Goal: Find specific page/section: Find specific page/section

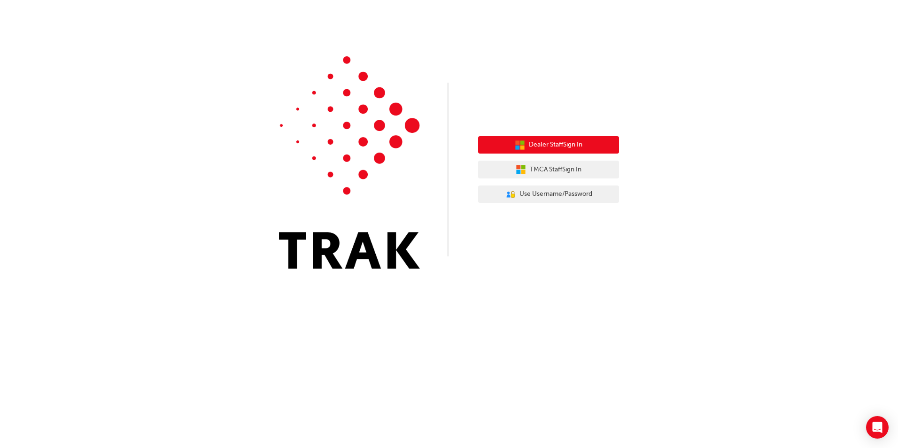
click at [563, 147] on span "Dealer Staff Sign In" at bounding box center [556, 144] width 54 height 11
click at [555, 142] on span "Dealer Staff Sign In" at bounding box center [556, 144] width 54 height 11
click at [539, 144] on span "Dealer Staff Sign In" at bounding box center [556, 144] width 54 height 11
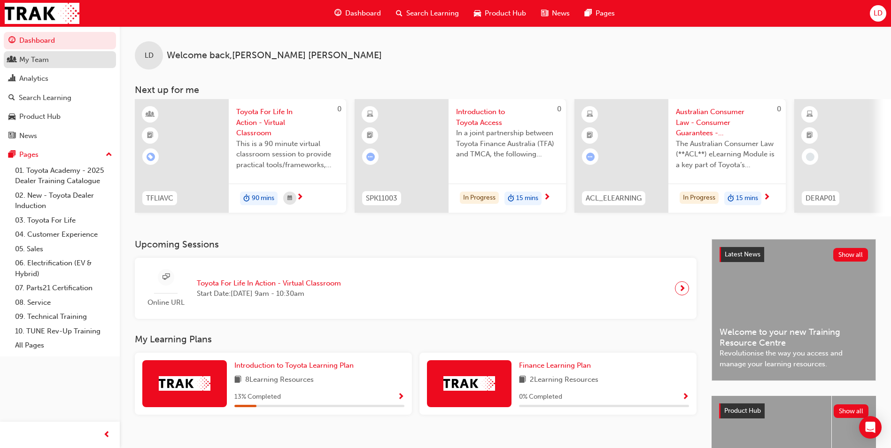
click at [48, 62] on div "My Team" at bounding box center [34, 59] width 30 height 11
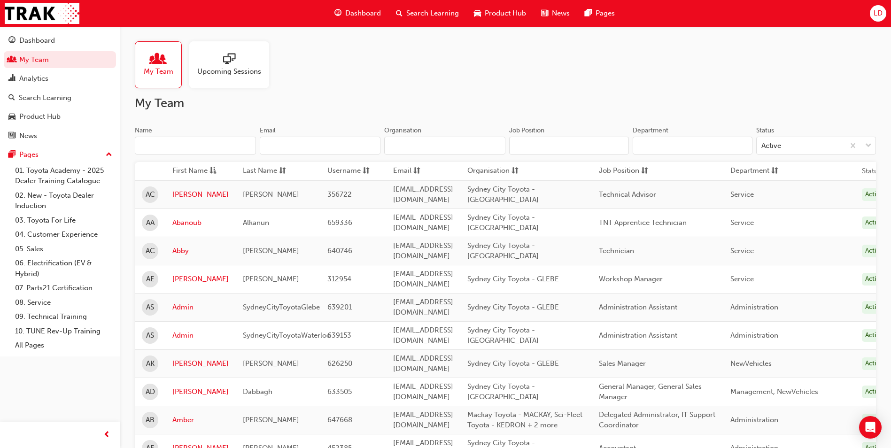
click at [197, 146] on input "Name" at bounding box center [195, 146] width 121 height 18
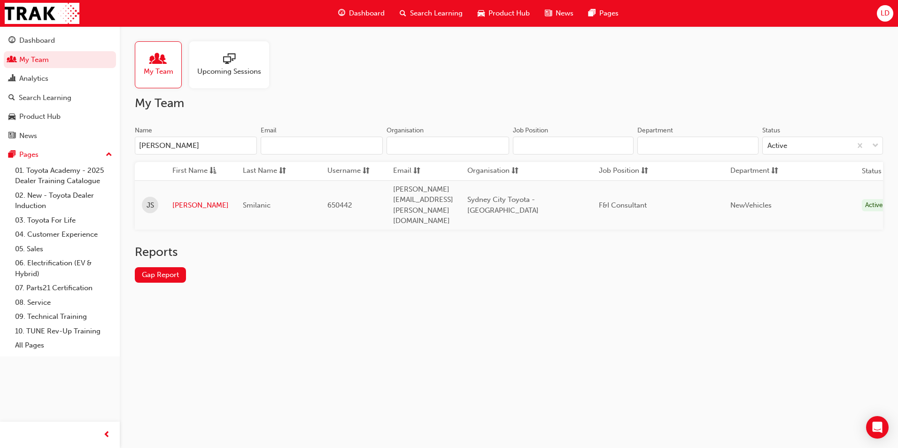
drag, startPoint x: 173, startPoint y: 145, endPoint x: -103, endPoint y: 111, distance: 278.3
click at [0, 111] on html "Your version of Internet Explorer is outdated and not supported. Please upgrade…" at bounding box center [449, 224] width 898 height 448
type input "jerry"
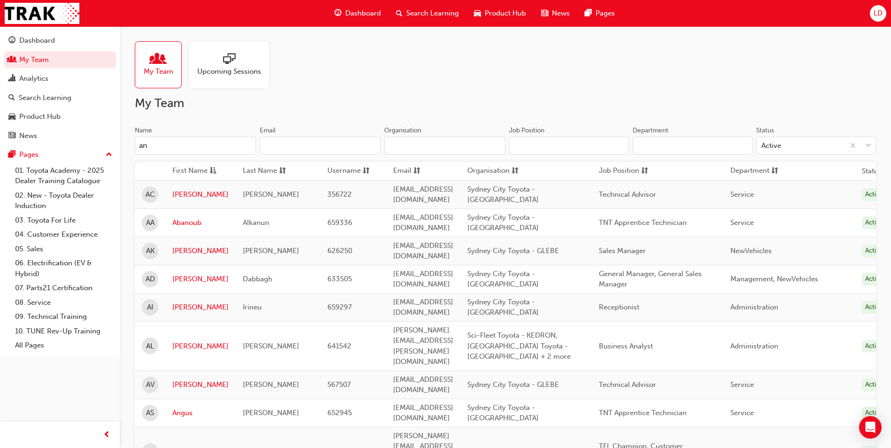
type input "a"
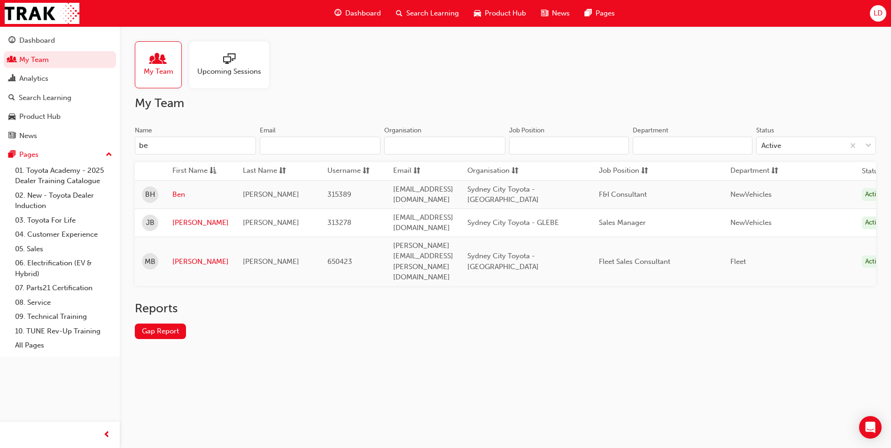
type input "b"
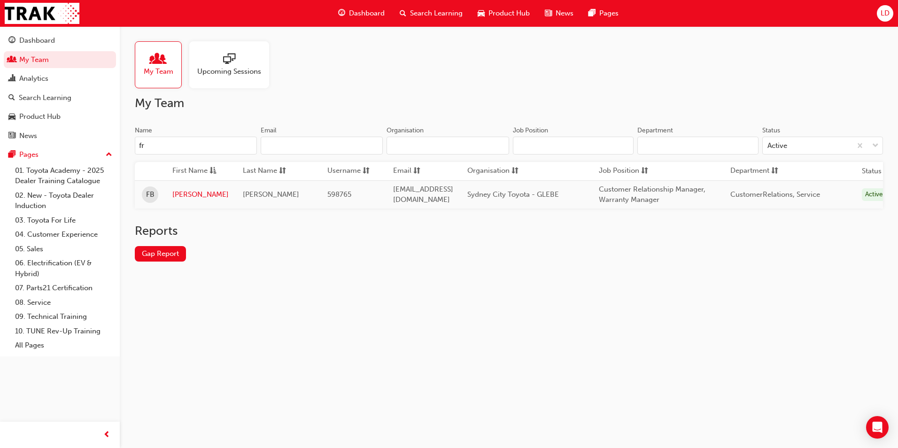
type input "f"
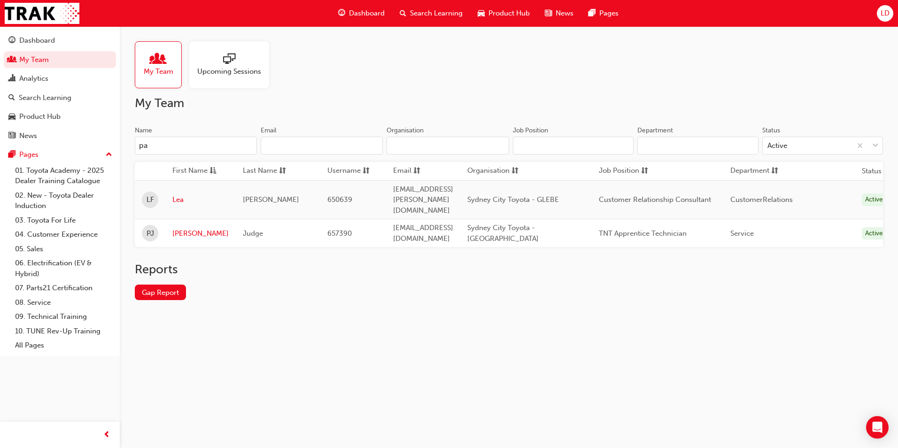
type input "p"
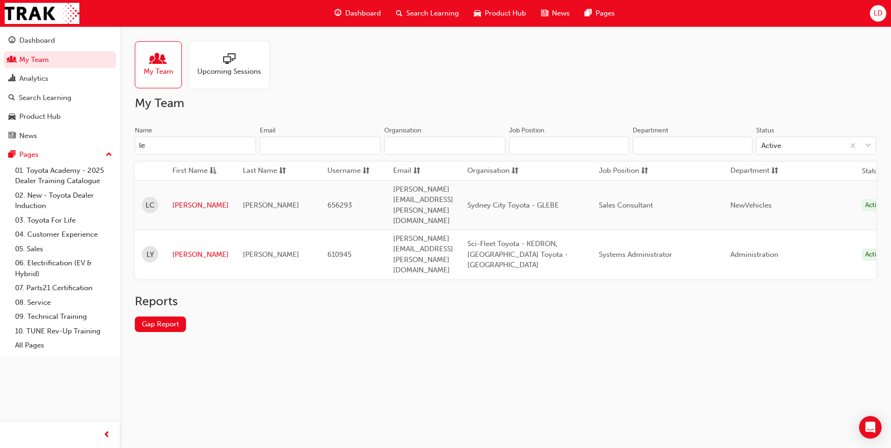
type input "l"
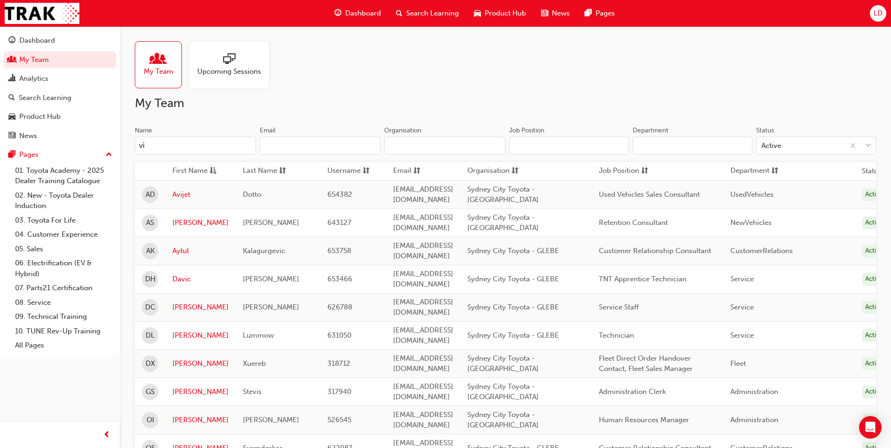
type input "v"
